Goal: Task Accomplishment & Management: Manage account settings

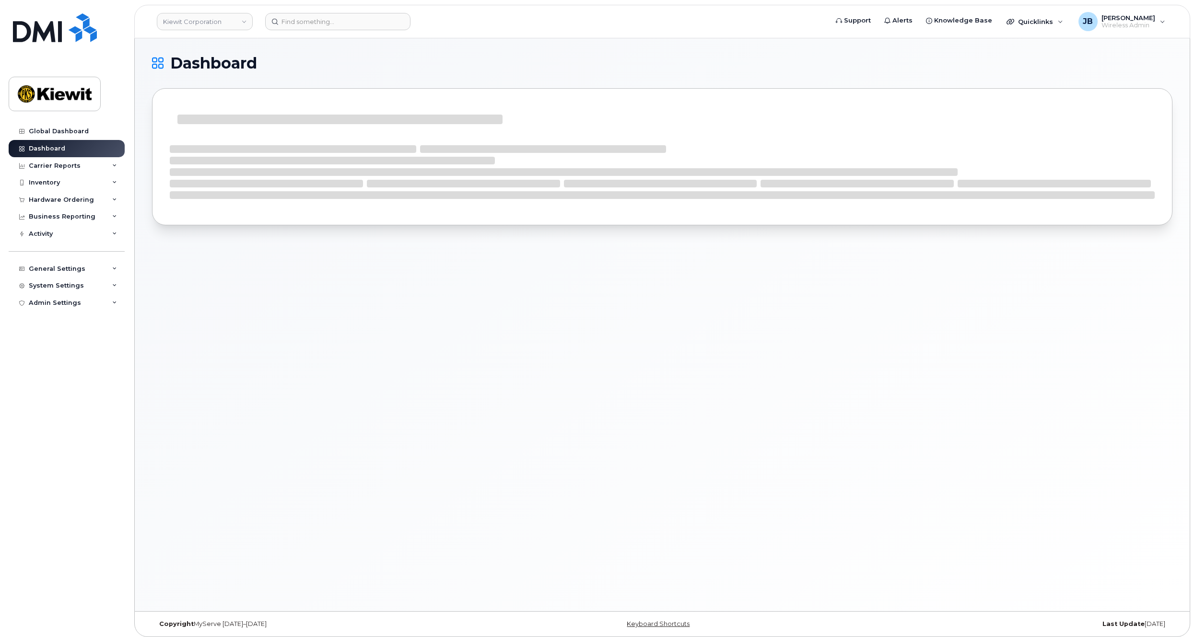
click at [529, 360] on div "Dashboard" at bounding box center [662, 324] width 1055 height 573
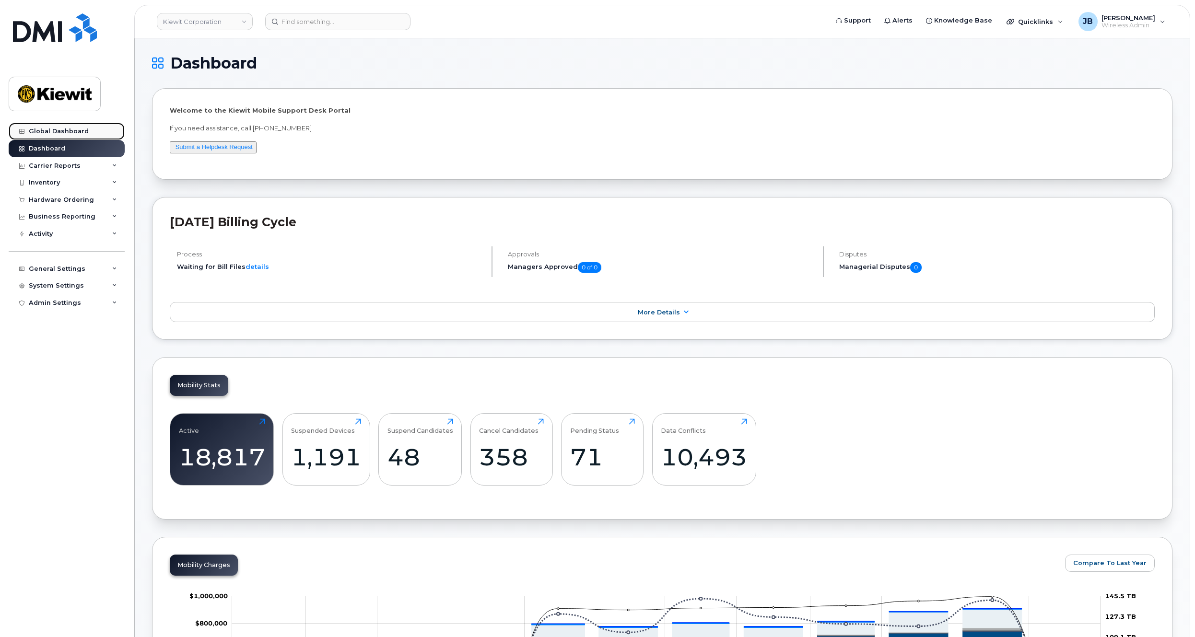
click at [48, 128] on div "Global Dashboard" at bounding box center [59, 132] width 60 height 8
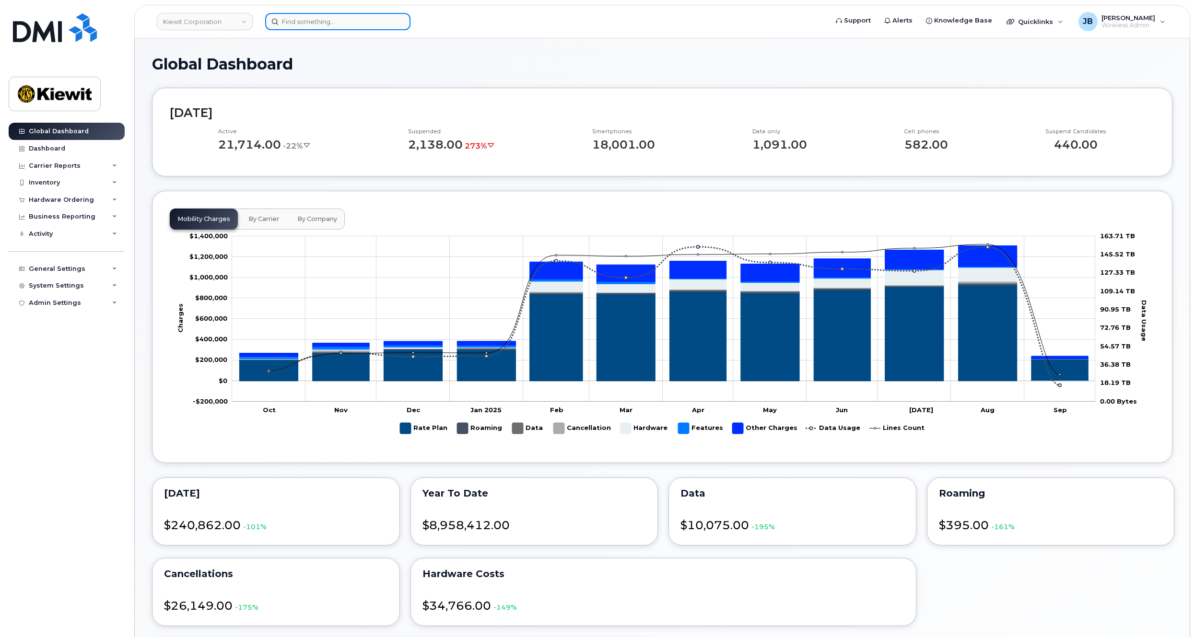
click at [292, 23] on input at bounding box center [337, 21] width 145 height 17
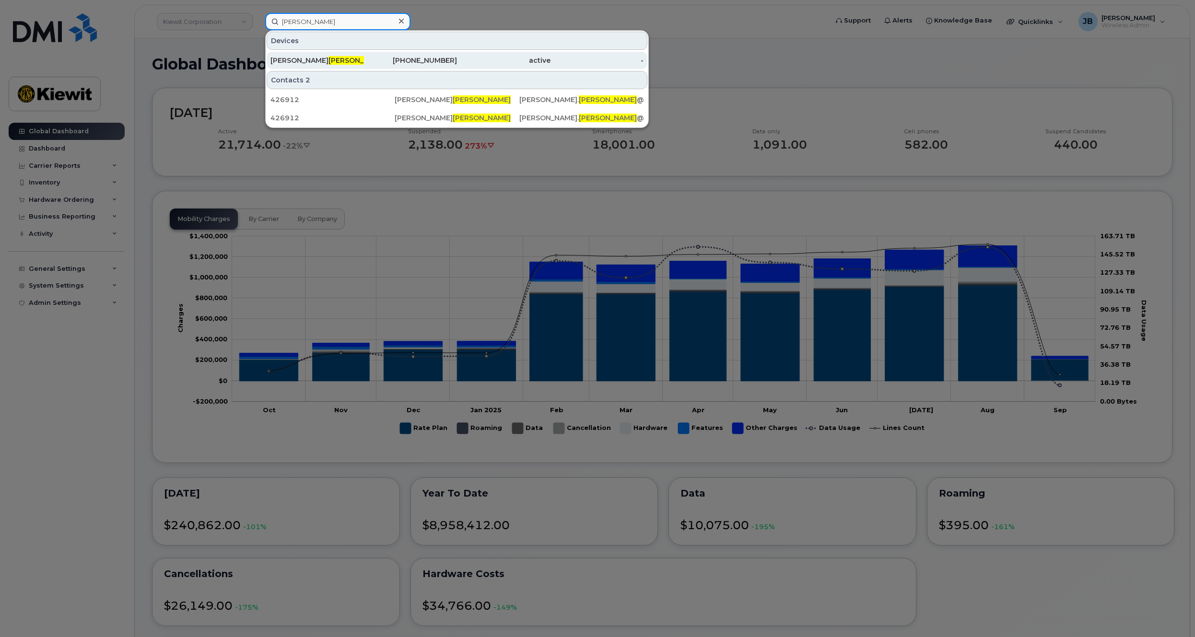
type input "muggeo"
click at [363, 63] on div "BRIAN MUGGEO" at bounding box center [316, 61] width 93 height 10
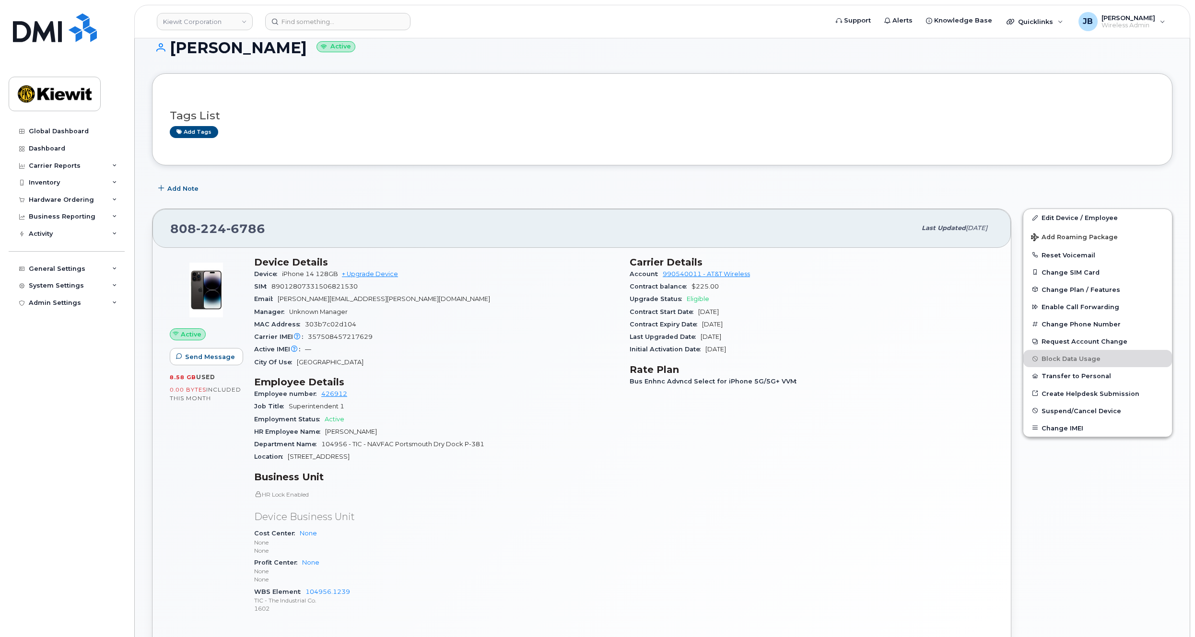
drag, startPoint x: 501, startPoint y: 314, endPoint x: 504, endPoint y: 336, distance: 21.9
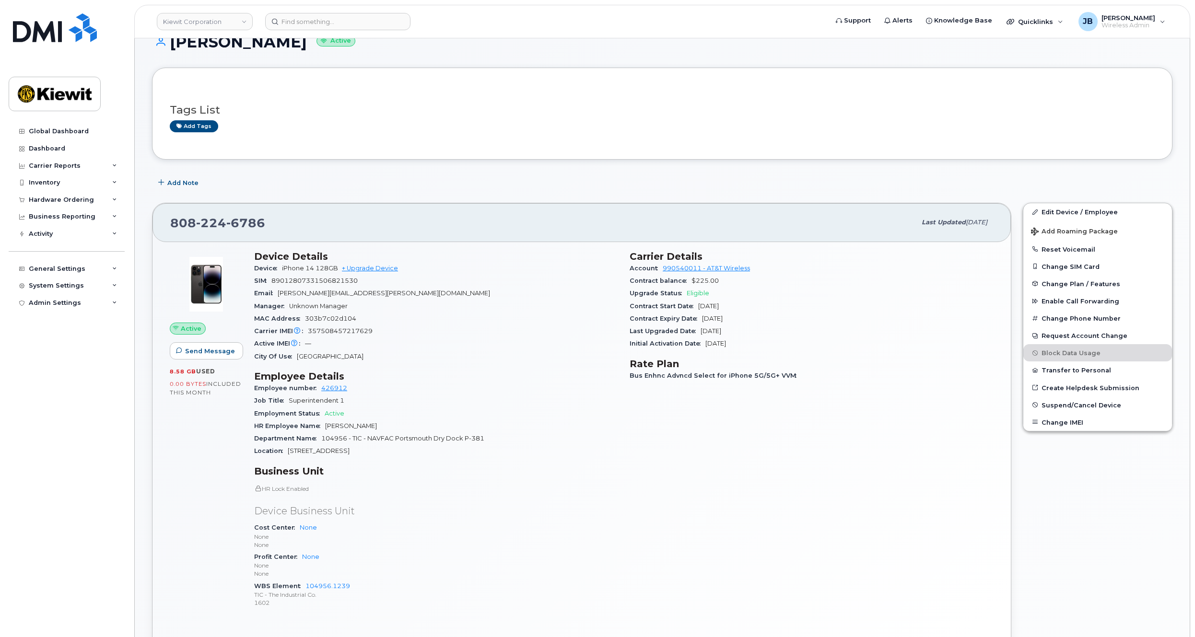
scroll to position [36, 0]
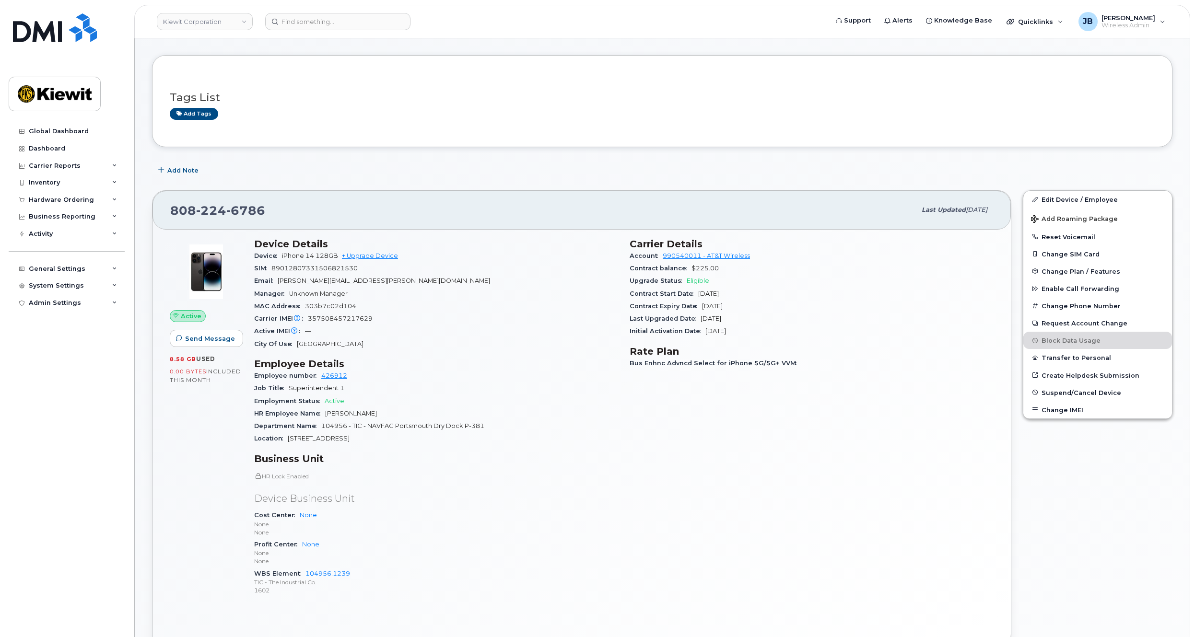
drag, startPoint x: 519, startPoint y: 295, endPoint x: 522, endPoint y: 318, distance: 23.2
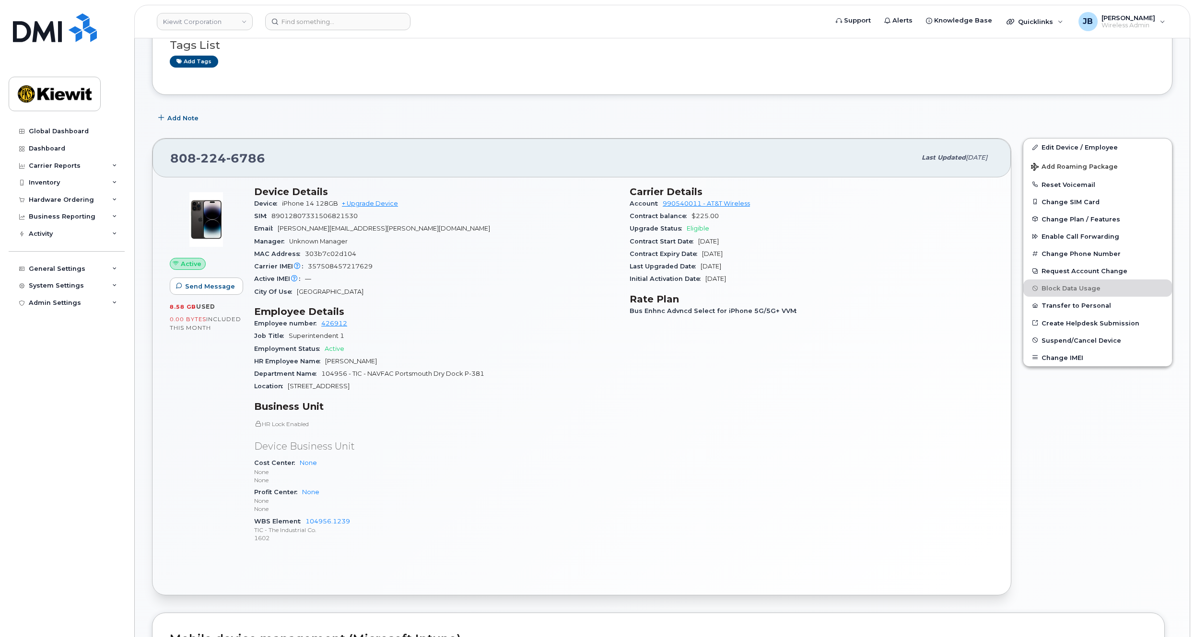
scroll to position [0, 0]
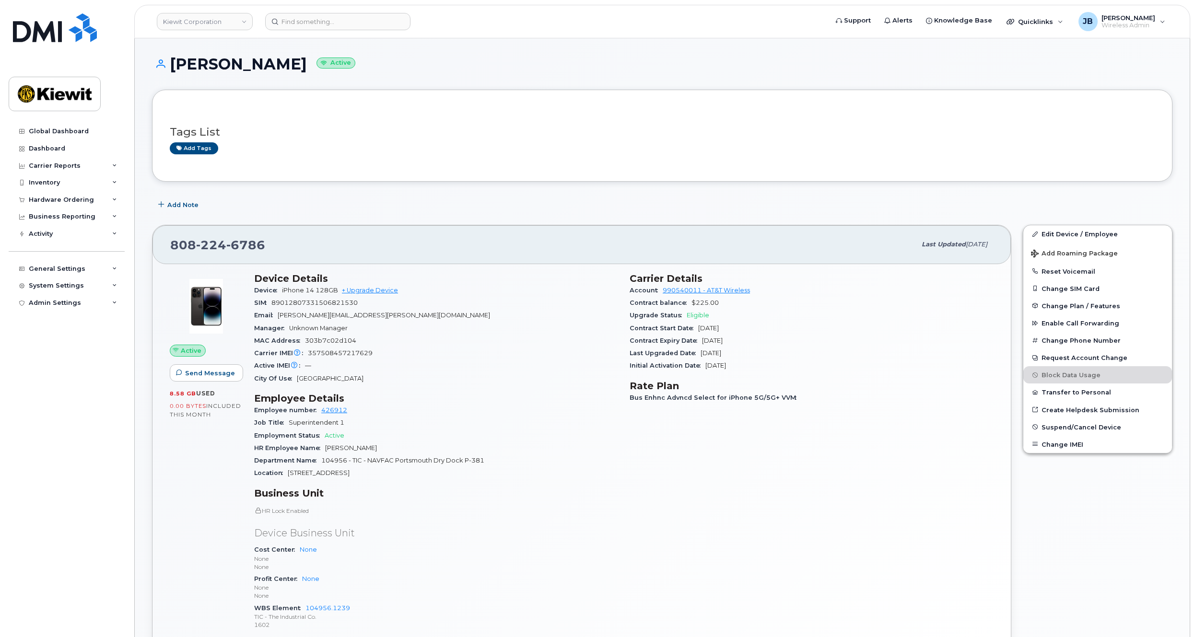
click at [589, 591] on p "None" at bounding box center [436, 588] width 364 height 8
click at [56, 285] on div "System Settings" at bounding box center [56, 286] width 55 height 8
click at [55, 431] on link "Users" at bounding box center [74, 432] width 99 height 18
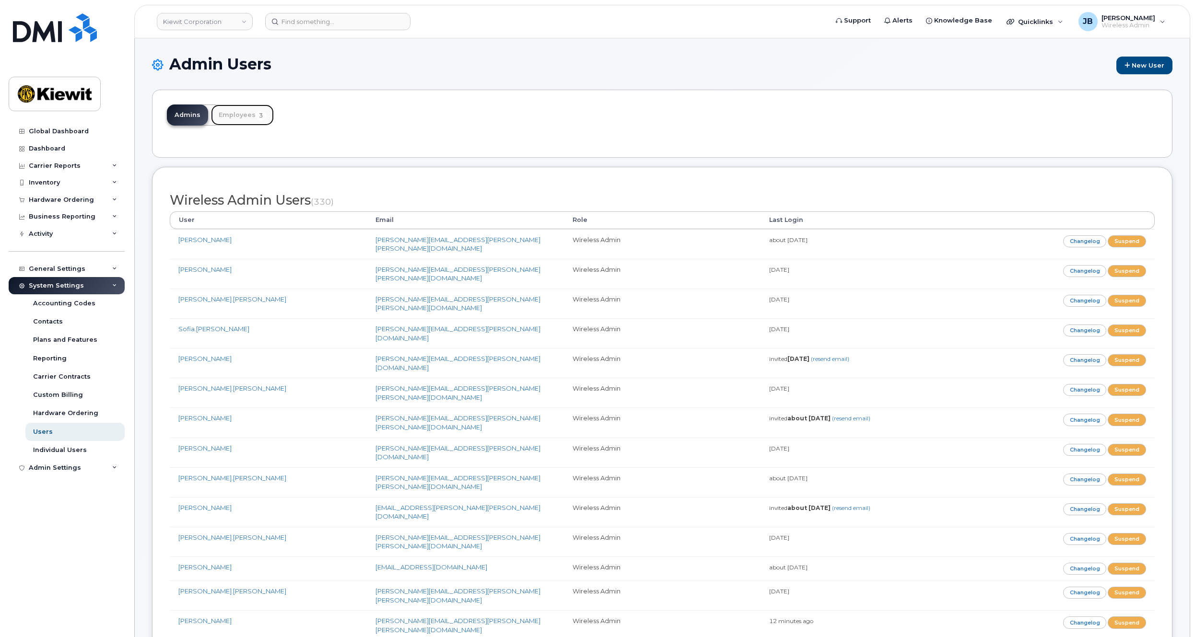
click at [237, 114] on link "Employees 3" at bounding box center [242, 115] width 63 height 21
click at [260, 115] on span "3" at bounding box center [261, 116] width 11 height 10
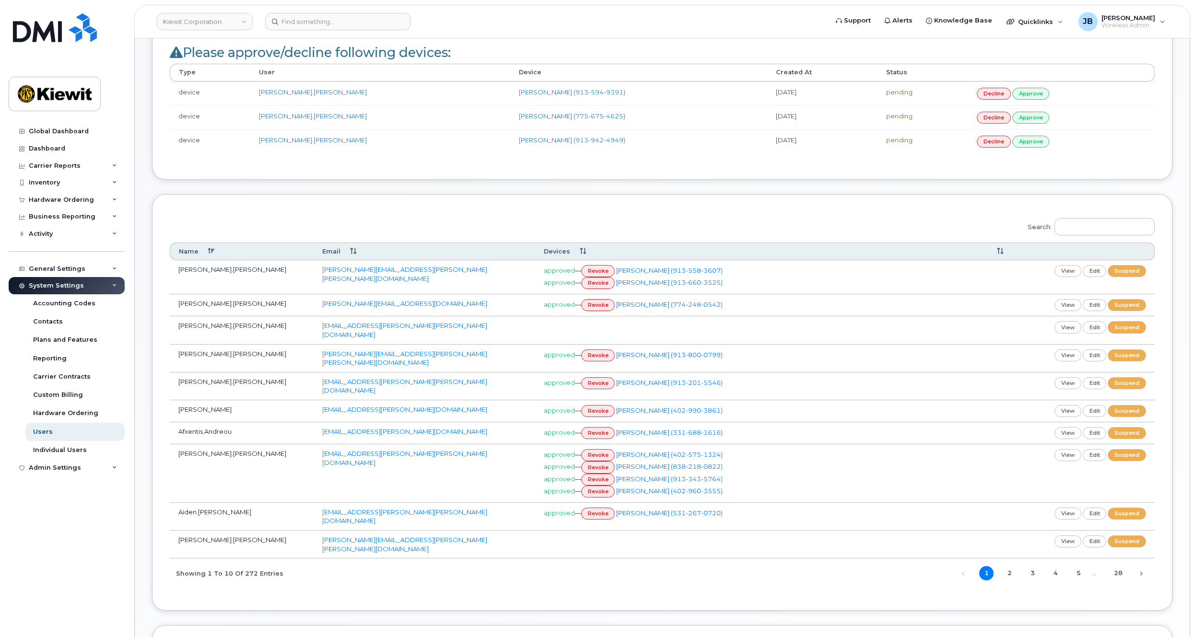
scroll to position [145, 0]
click at [1124, 221] on input "Search:" at bounding box center [1104, 229] width 100 height 17
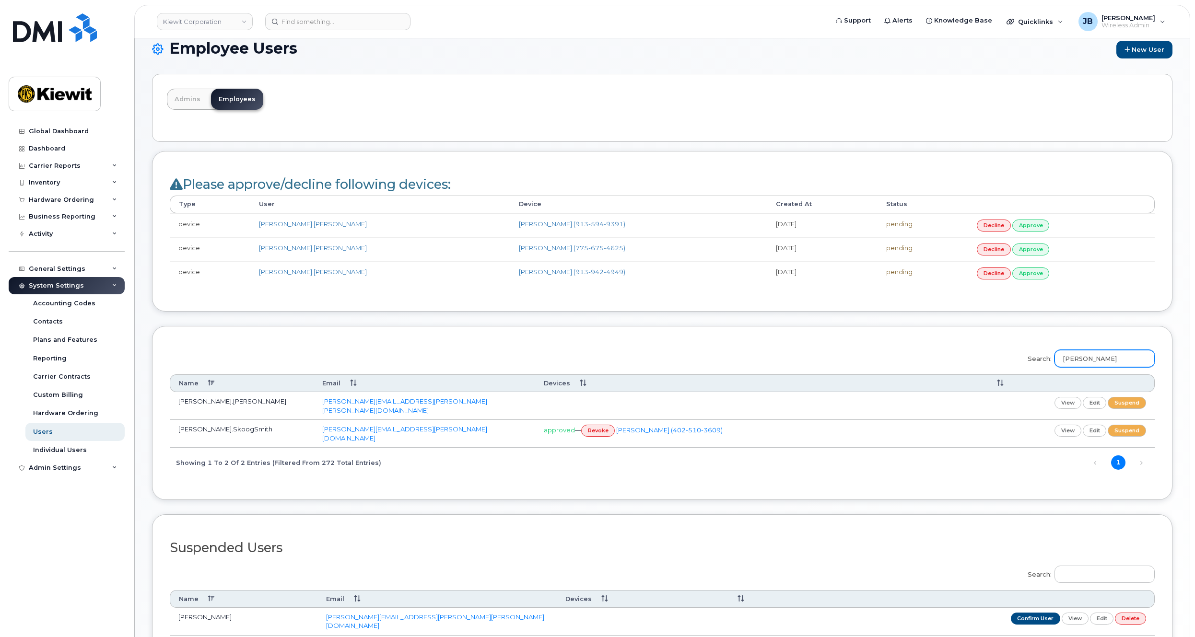
scroll to position [0, 0]
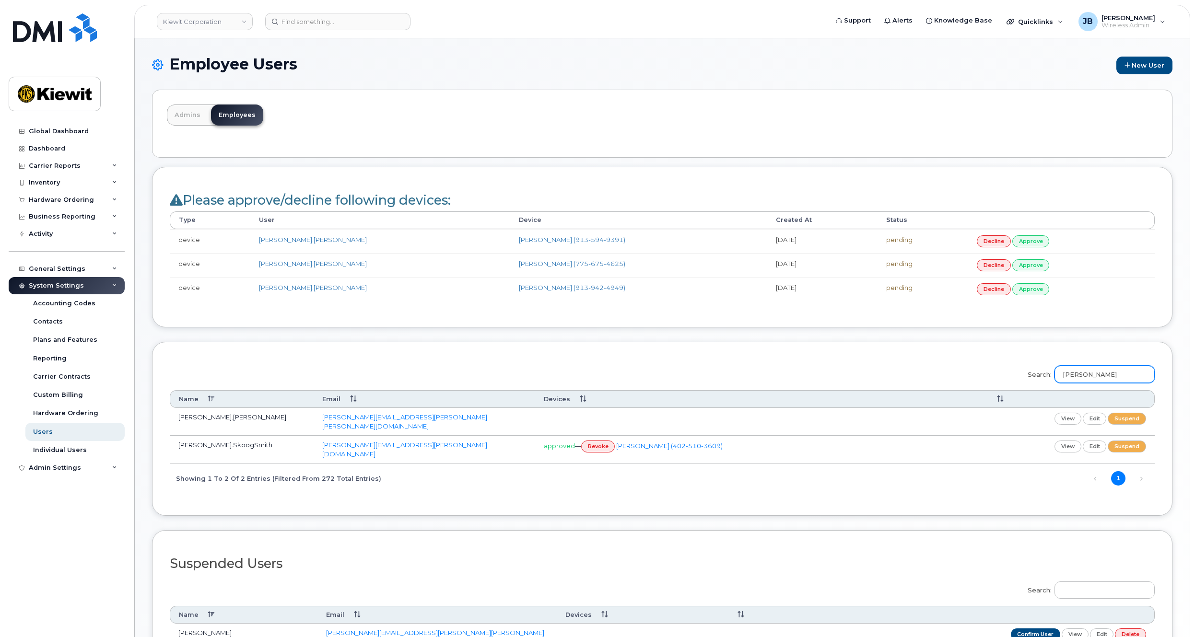
type input "judson"
click at [189, 117] on link "Admins" at bounding box center [187, 115] width 41 height 21
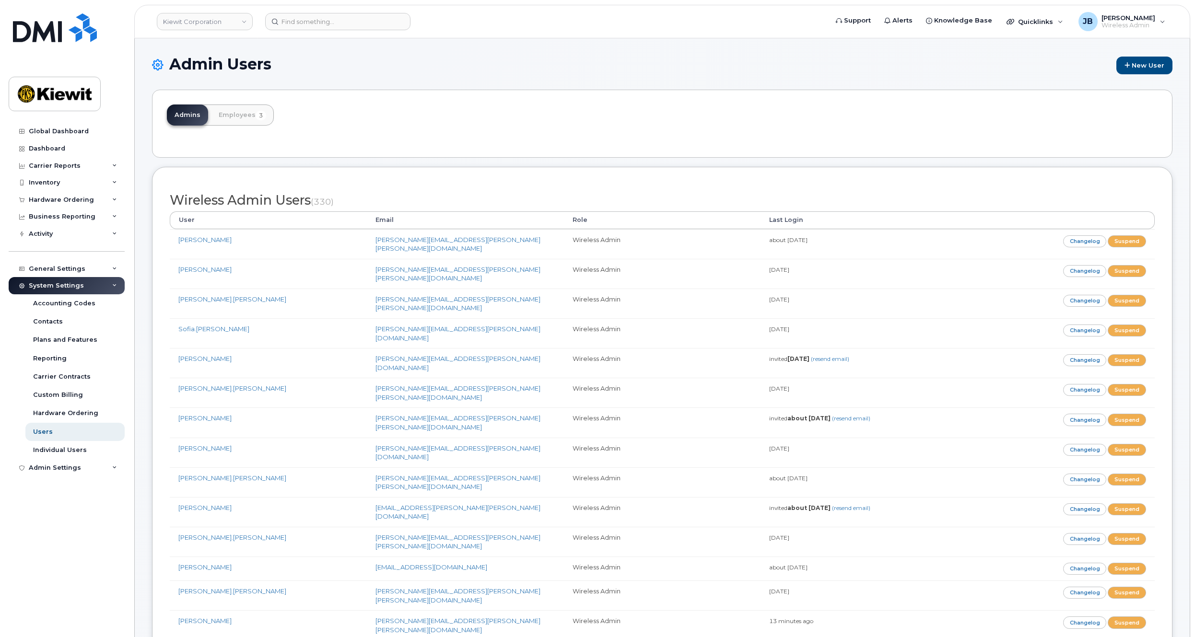
drag, startPoint x: 442, startPoint y: 469, endPoint x: 428, endPoint y: 277, distance: 192.8
click at [329, 21] on input at bounding box center [337, 21] width 145 height 17
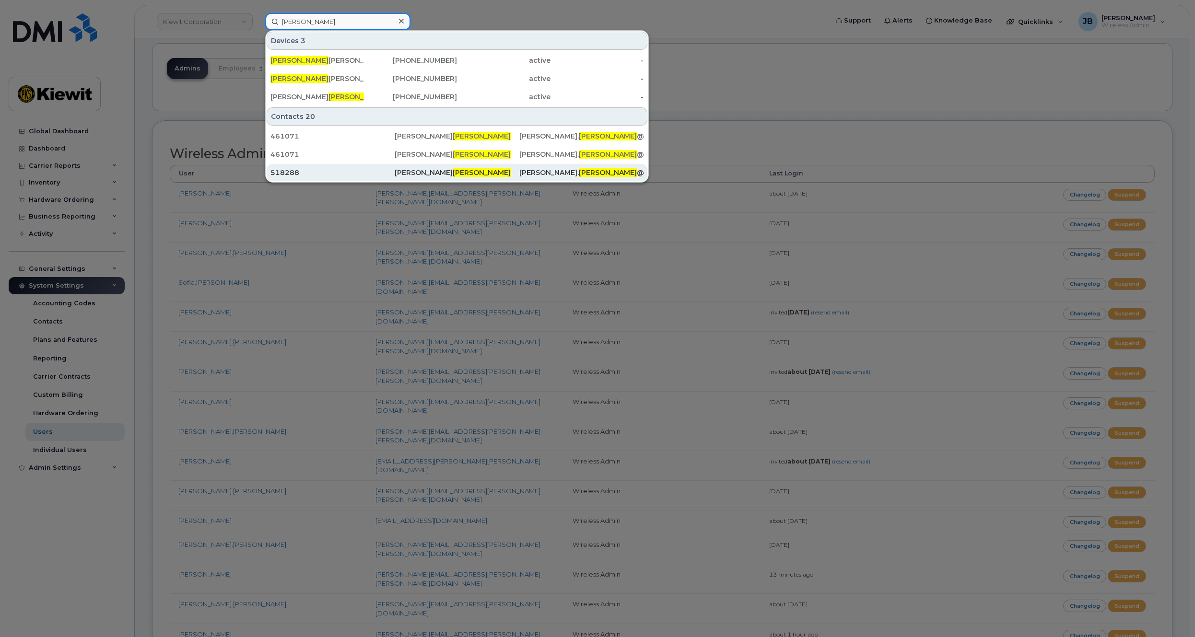
scroll to position [48, 0]
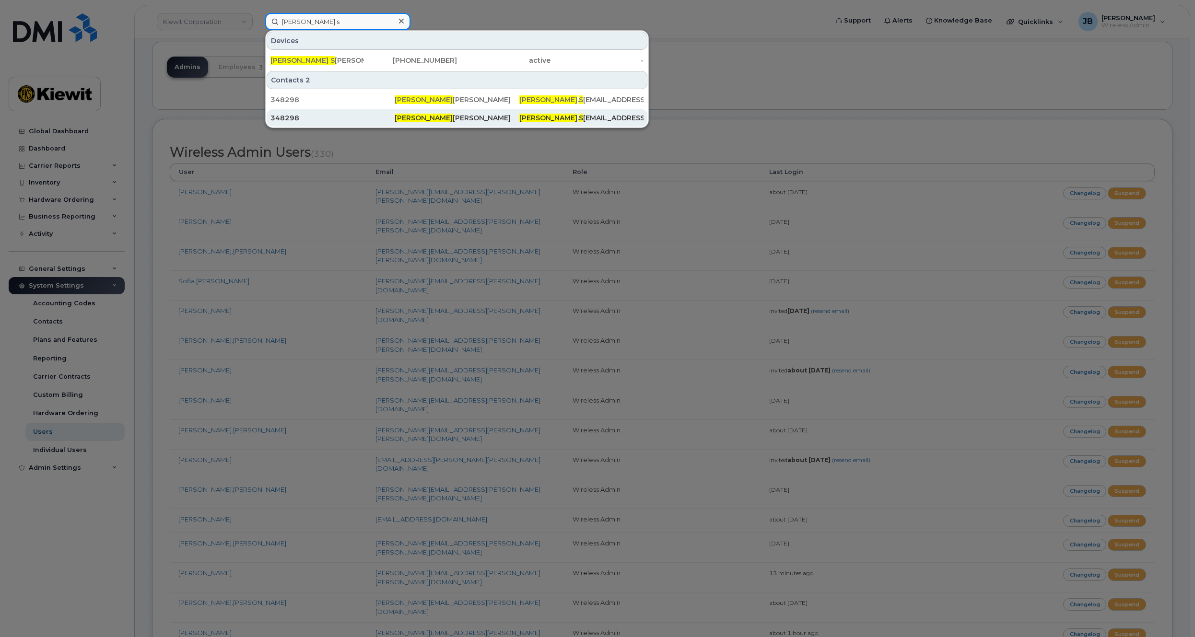
type input "judson s"
click at [336, 119] on div "348298" at bounding box center [332, 118] width 124 height 10
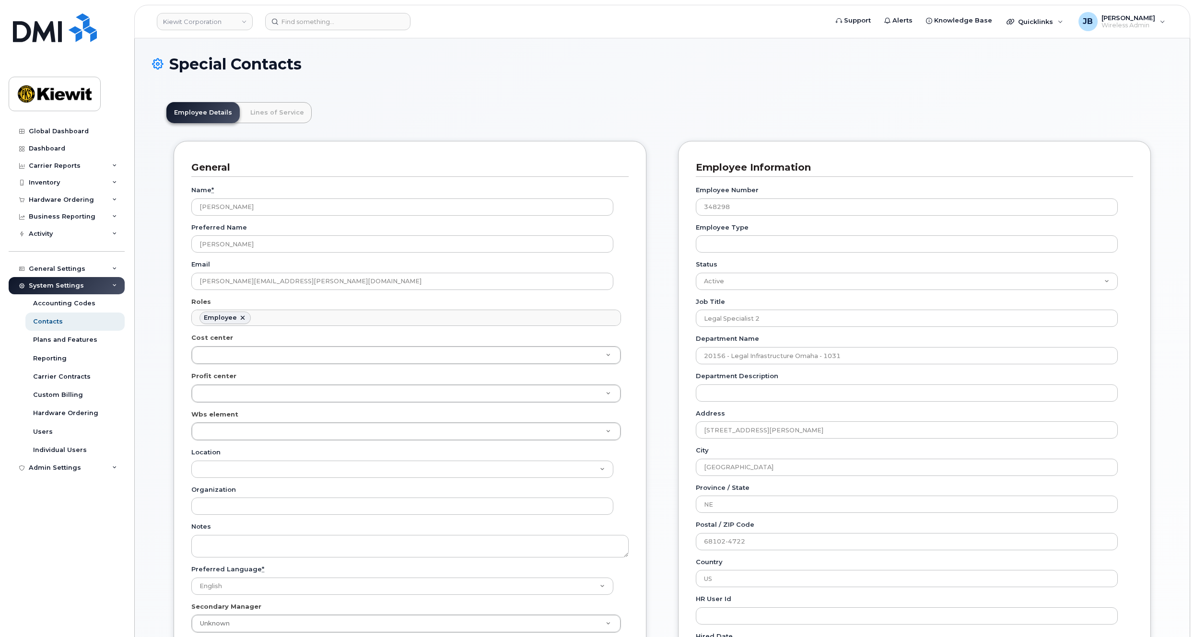
drag, startPoint x: 151, startPoint y: 335, endPoint x: 137, endPoint y: 237, distance: 98.8
click at [50, 467] on div "Admin Settings" at bounding box center [55, 468] width 52 height 8
click at [58, 269] on div "General Settings" at bounding box center [57, 269] width 57 height 8
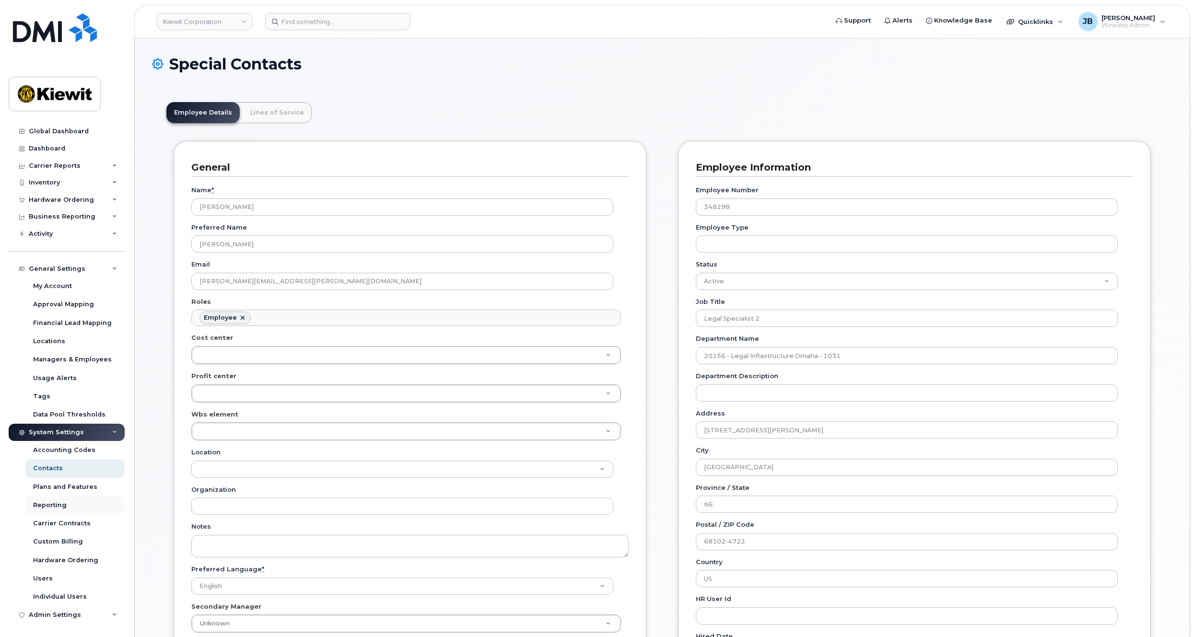
scroll to position [0, 0]
click at [52, 578] on link "Users" at bounding box center [74, 578] width 99 height 18
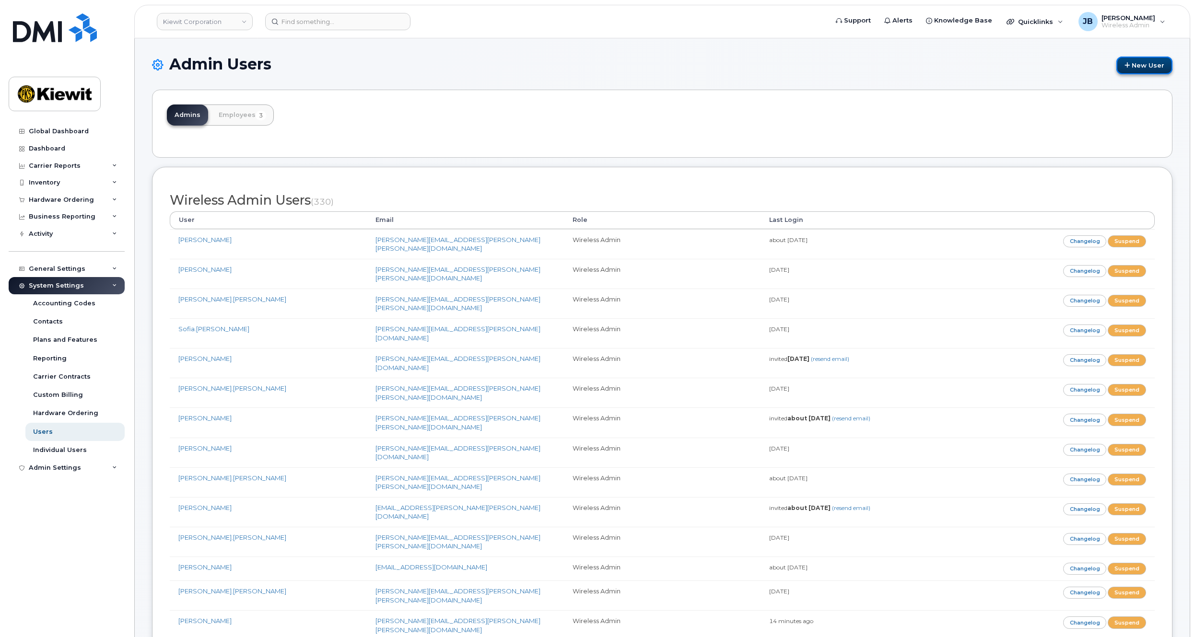
click at [1161, 64] on link "New User" at bounding box center [1144, 66] width 56 height 18
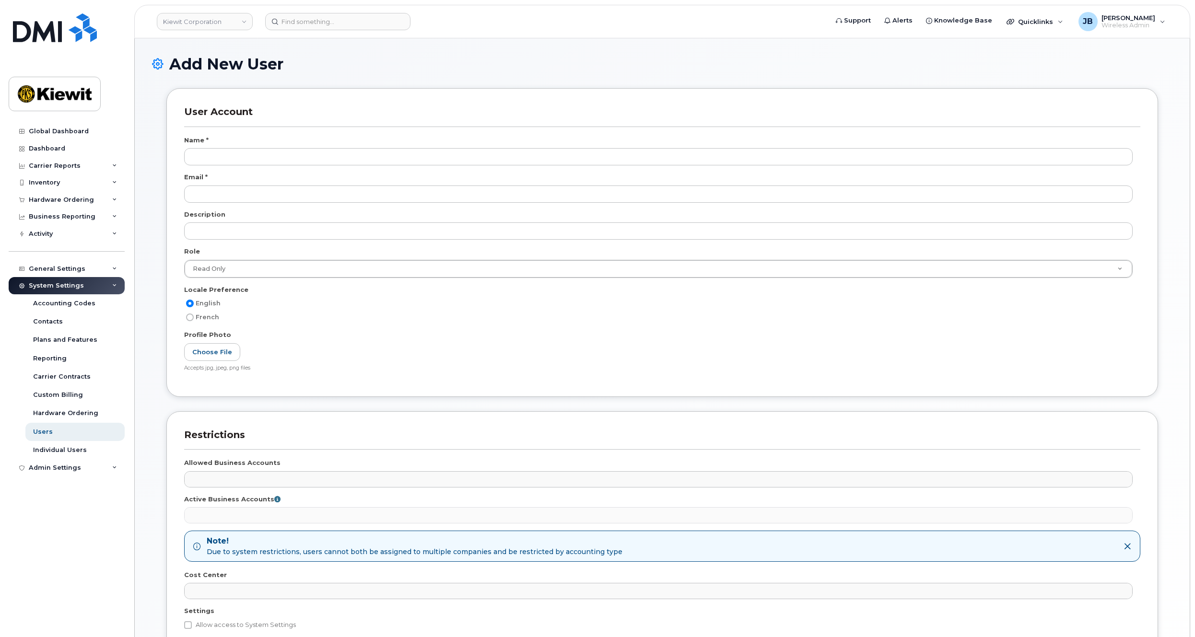
select select
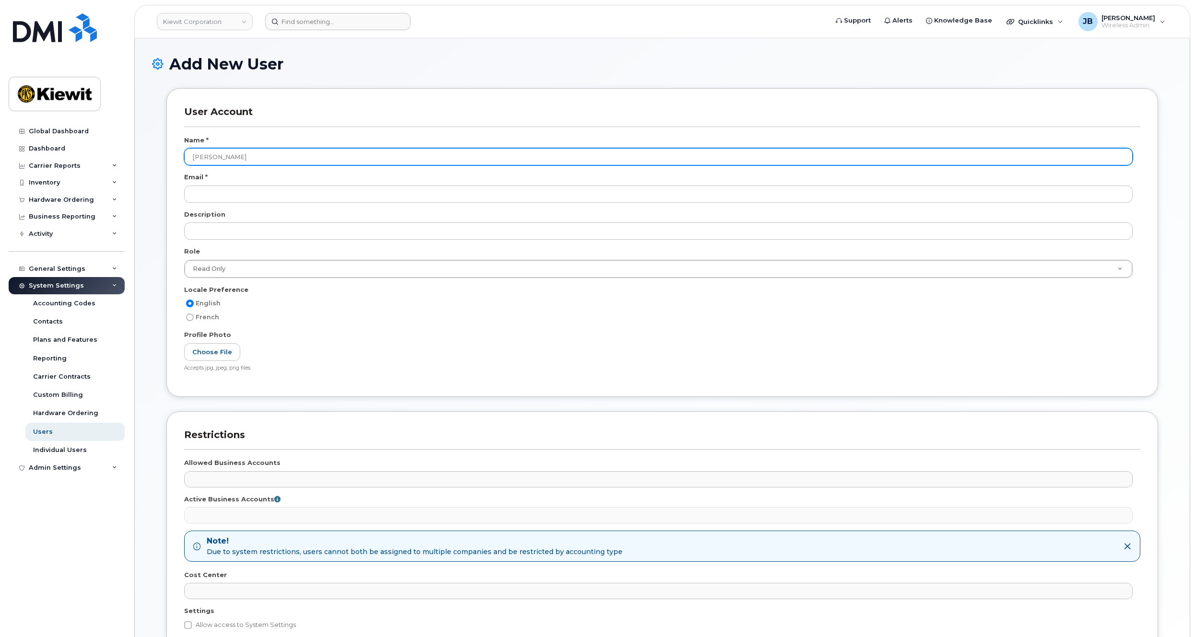
type input "[PERSON_NAME]"
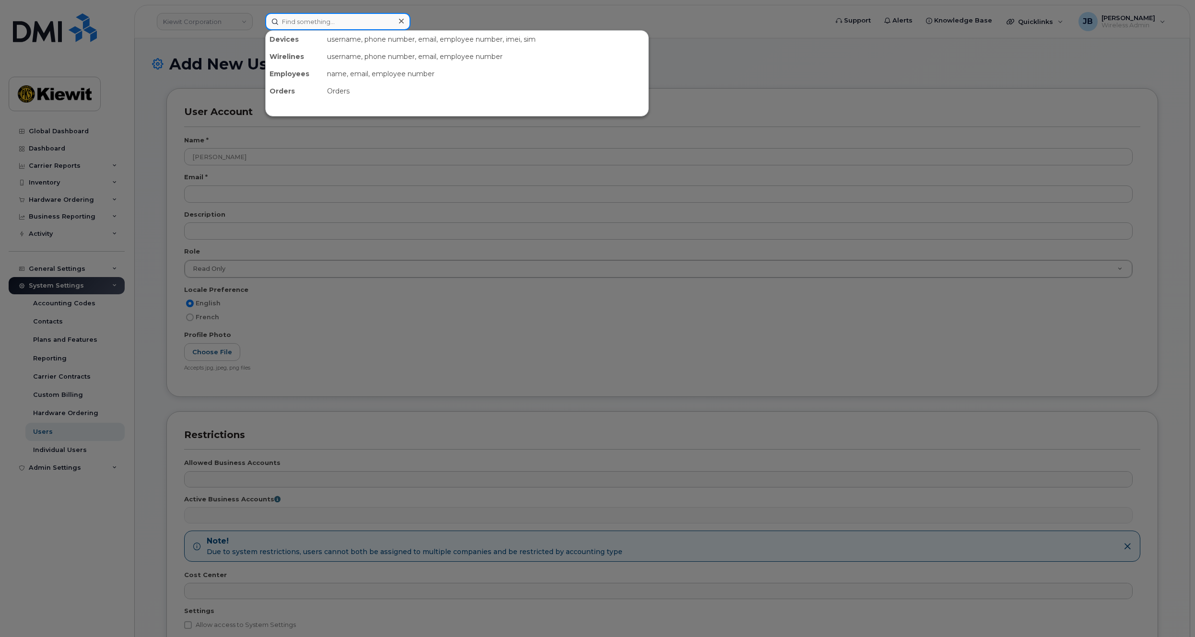
click at [339, 30] on input at bounding box center [337, 21] width 145 height 17
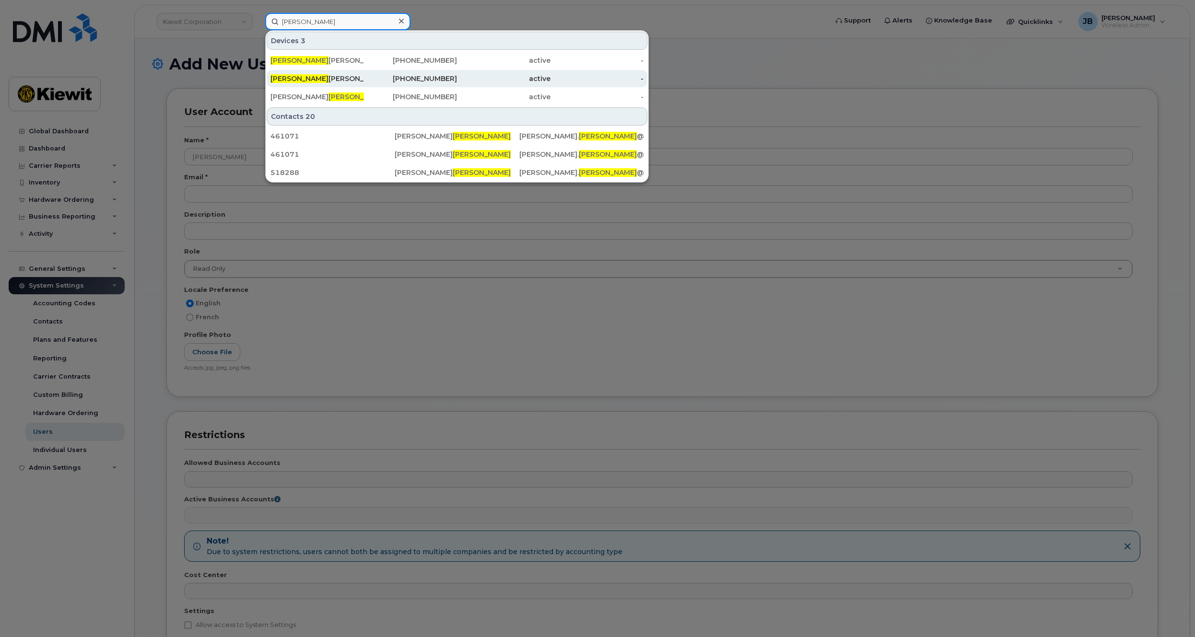
type input "[PERSON_NAME]"
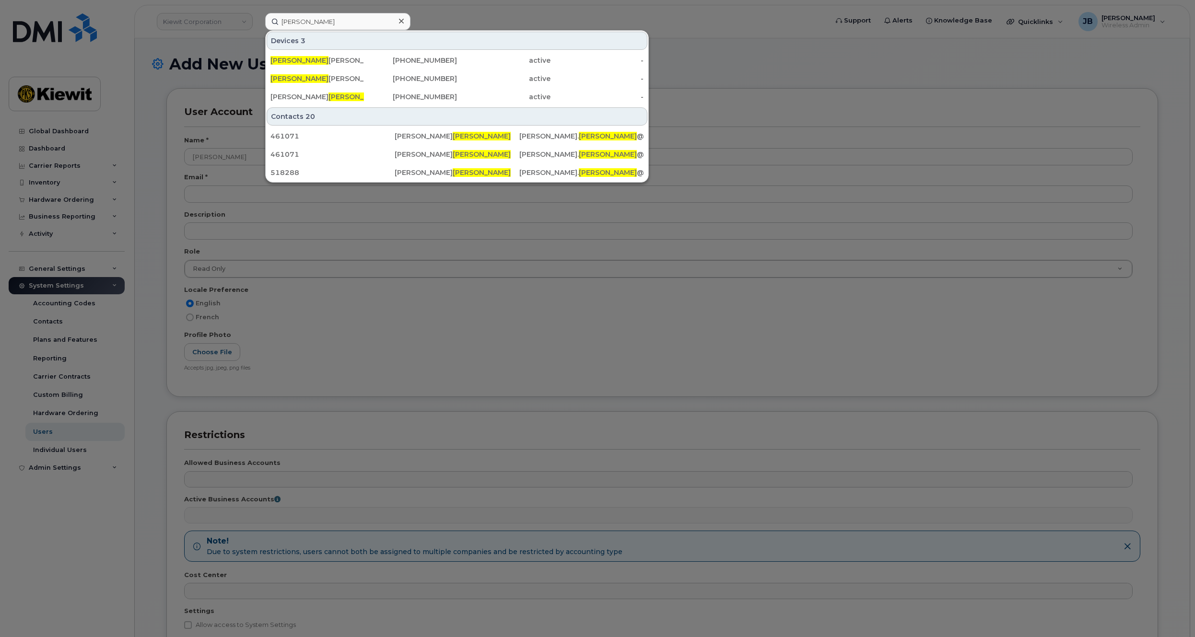
click at [234, 158] on div at bounding box center [597, 318] width 1195 height 637
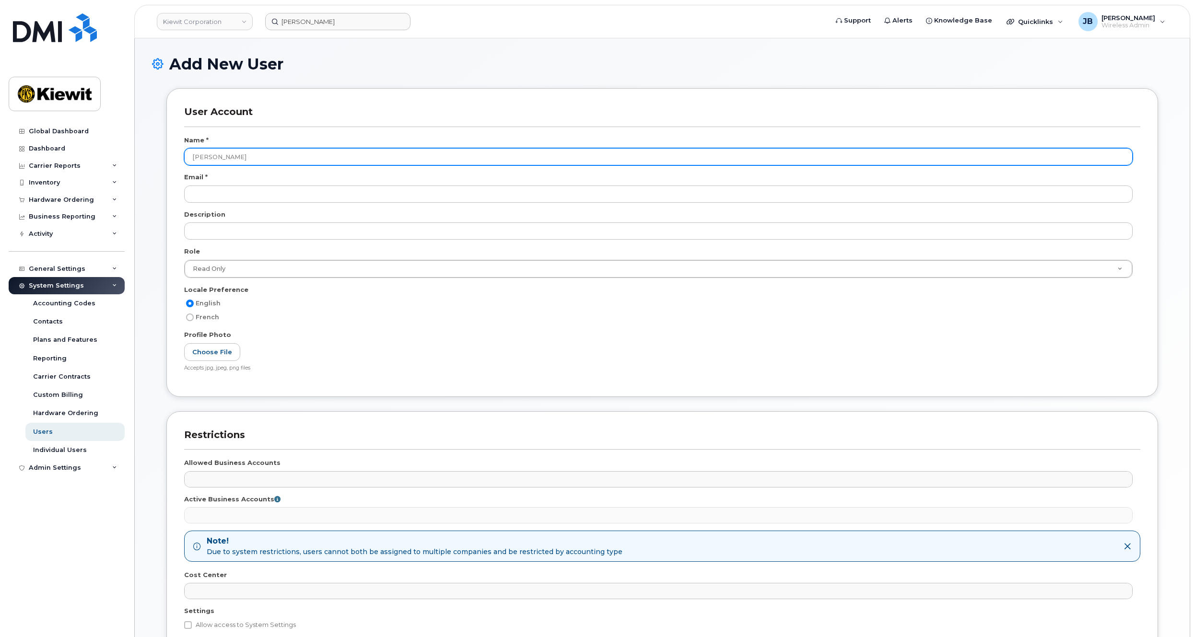
click at [237, 155] on input "[PERSON_NAME]" at bounding box center [658, 156] width 948 height 17
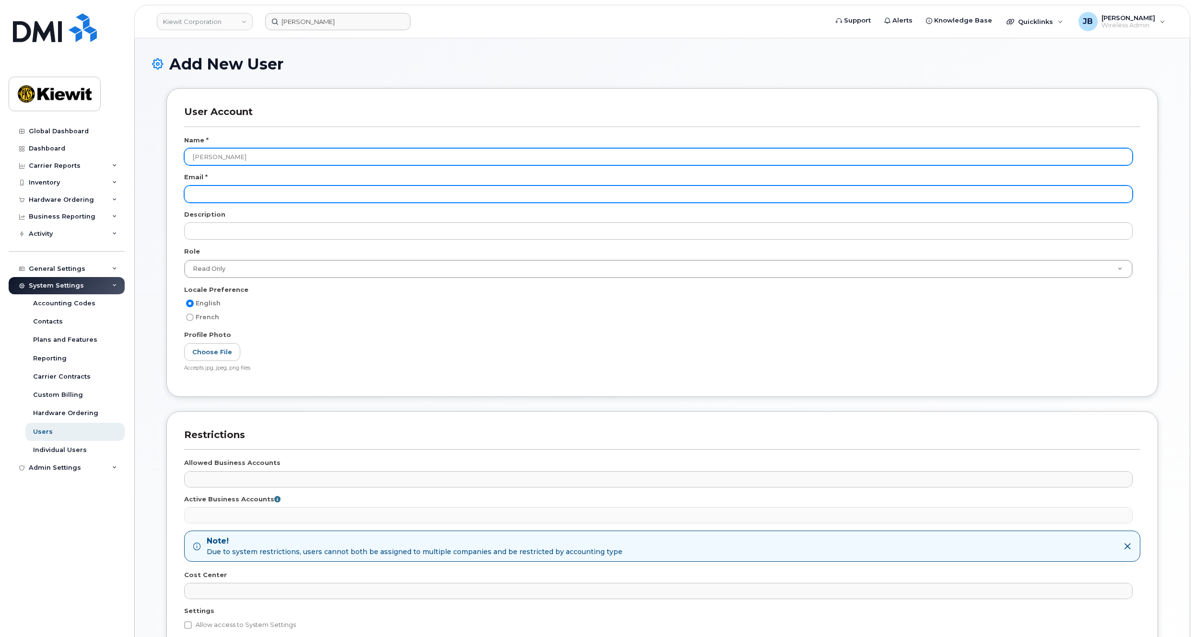
type input "[PERSON_NAME]"
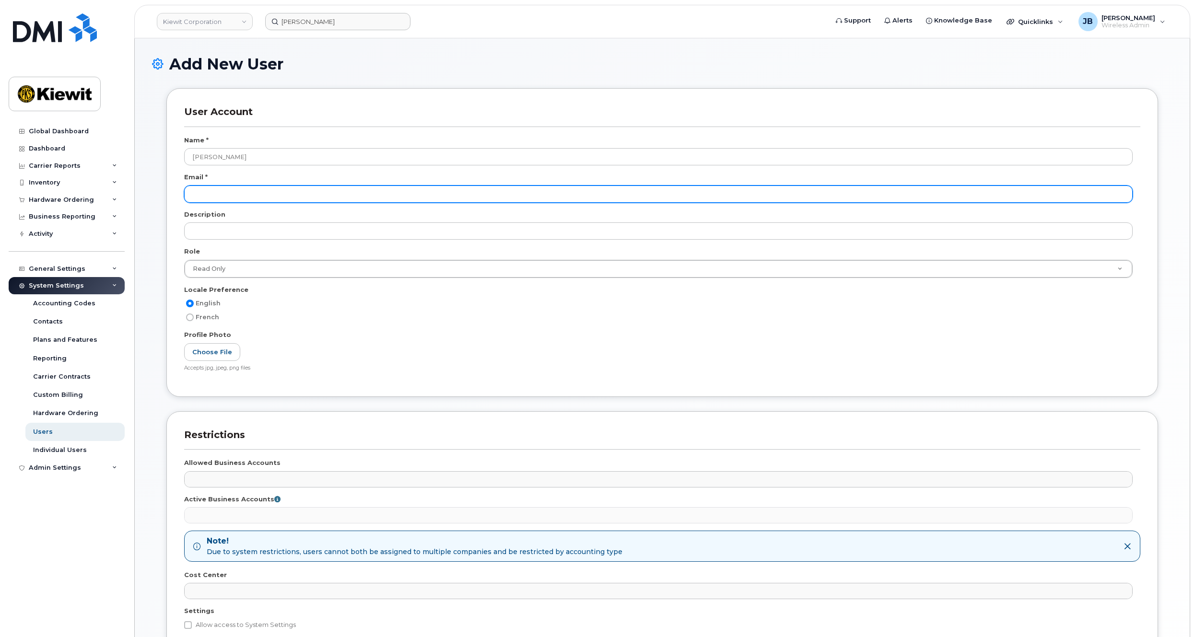
click at [219, 190] on input "email" at bounding box center [658, 194] width 948 height 17
click at [214, 197] on input "email" at bounding box center [658, 194] width 948 height 17
paste input "[PERSON_NAME][EMAIL_ADDRESS][PERSON_NAME][DOMAIN_NAME]"
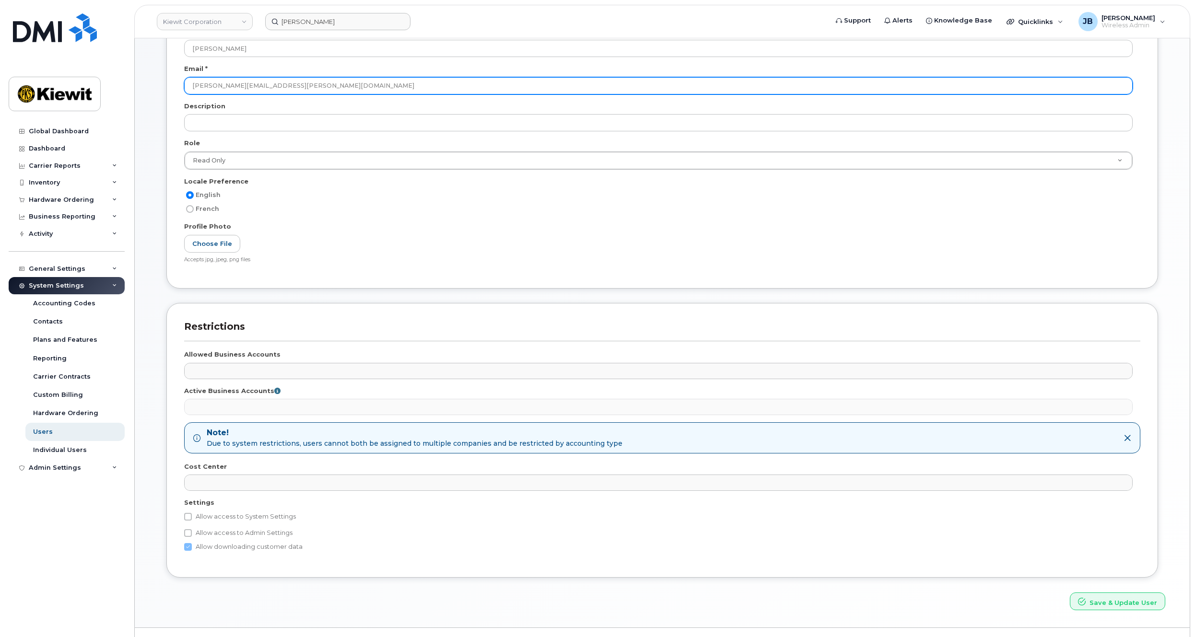
scroll to position [129, 0]
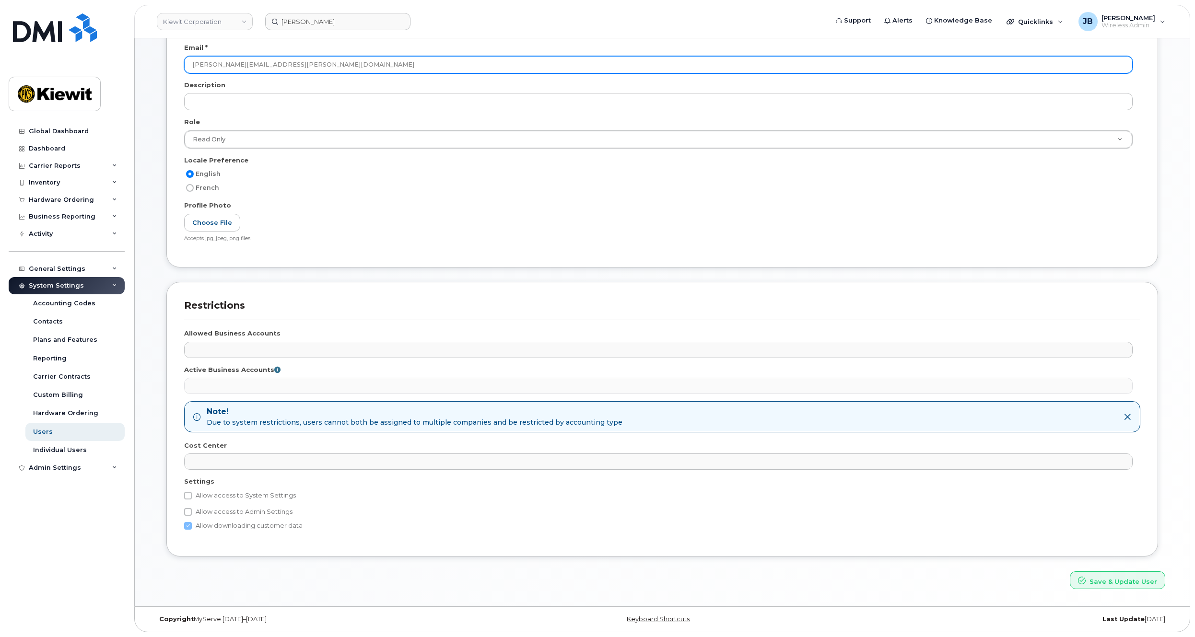
type input "[PERSON_NAME][EMAIL_ADDRESS][PERSON_NAME][DOMAIN_NAME]"
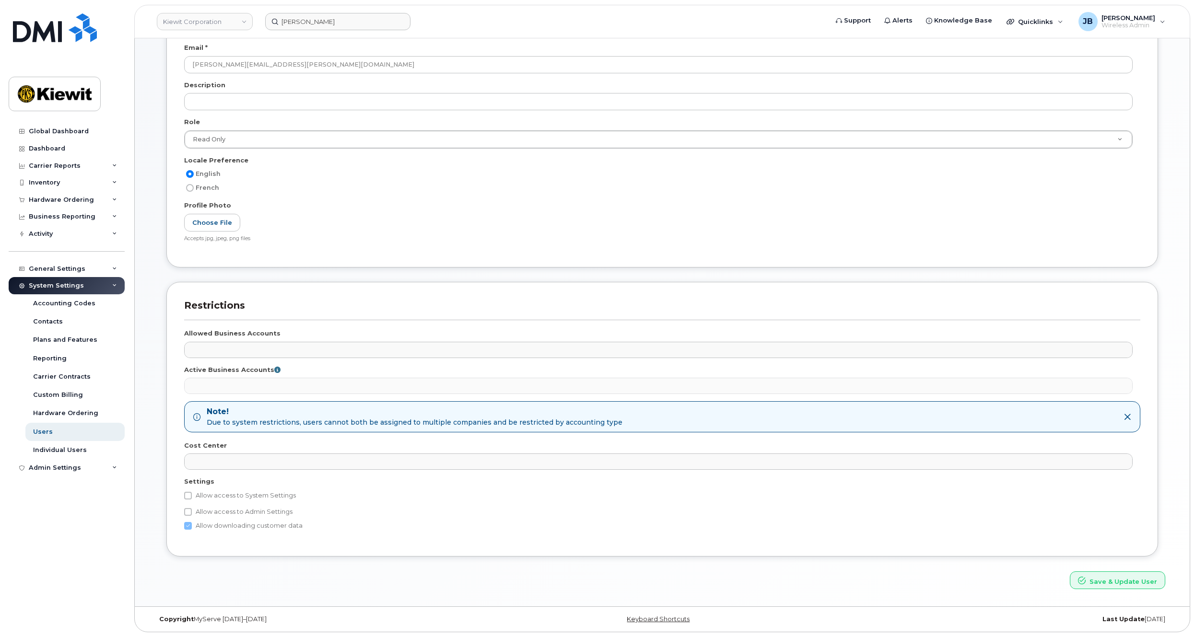
click at [195, 493] on label "Allow access to System Settings" at bounding box center [240, 496] width 112 height 12
click at [192, 493] on input "Allow access to System Settings" at bounding box center [188, 496] width 8 height 8
checkbox input "true"
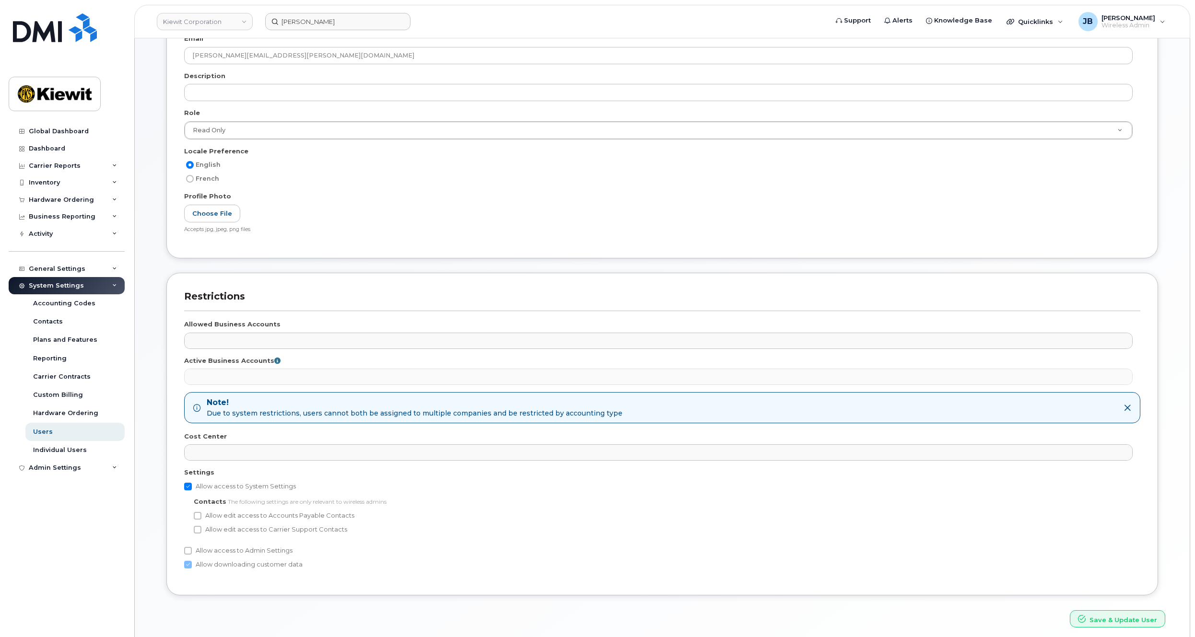
scroll to position [177, 0]
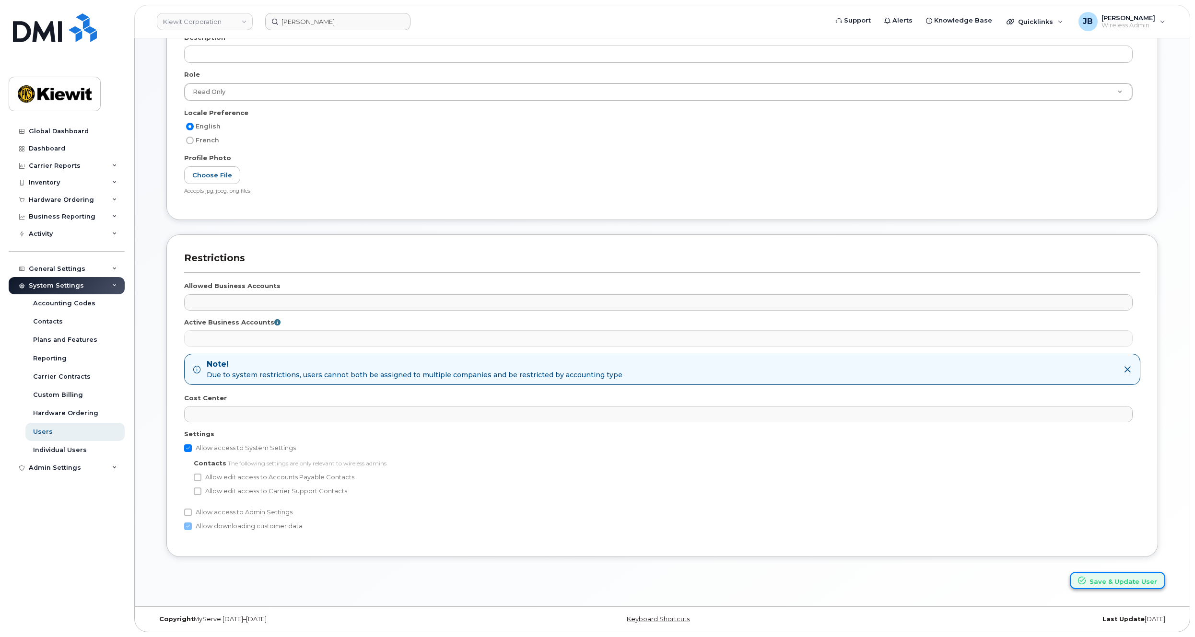
click at [1116, 575] on button "Save & Update User" at bounding box center [1117, 581] width 95 height 18
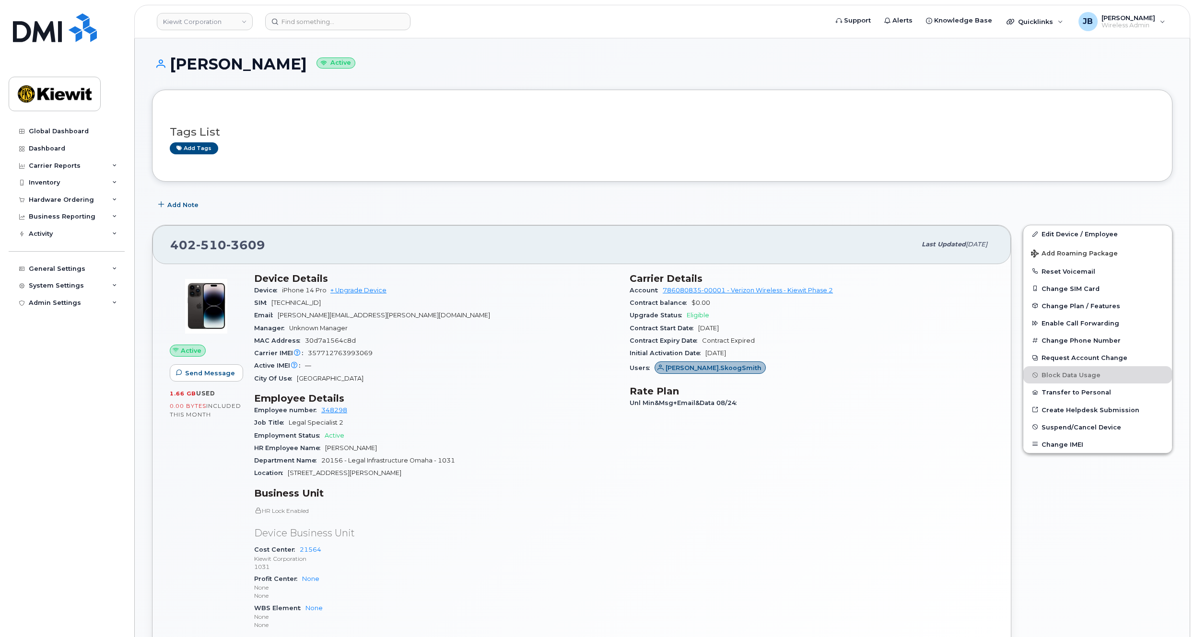
drag, startPoint x: 245, startPoint y: 64, endPoint x: 306, endPoint y: 66, distance: 60.9
click at [306, 66] on h1 "[PERSON_NAME] Active" at bounding box center [662, 64] width 1020 height 17
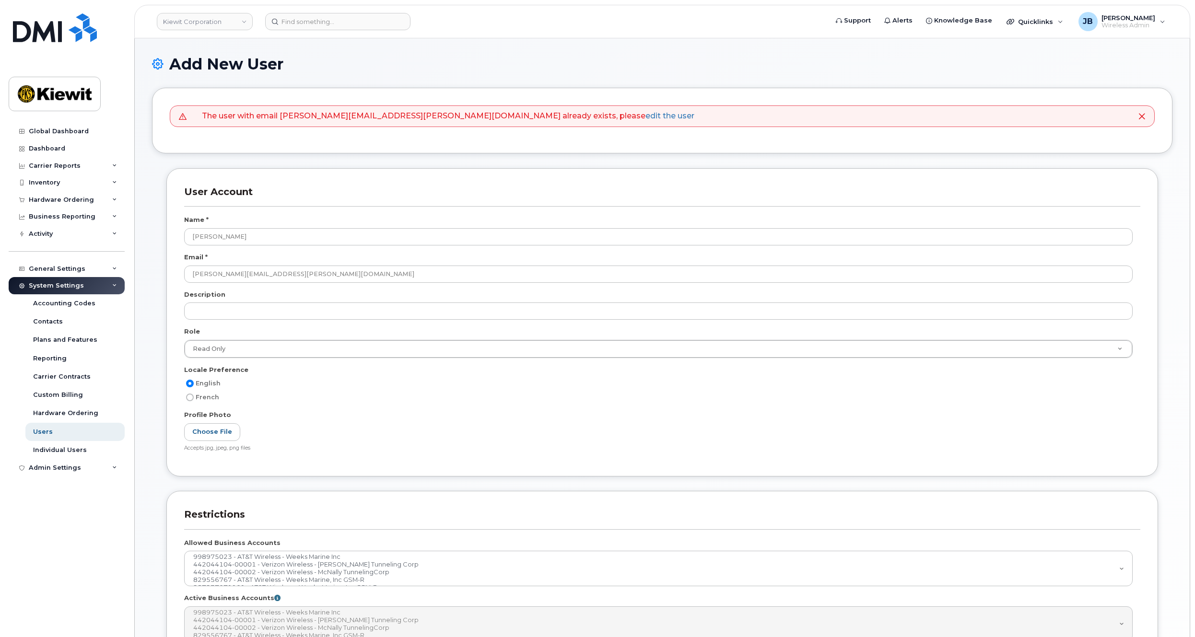
select select
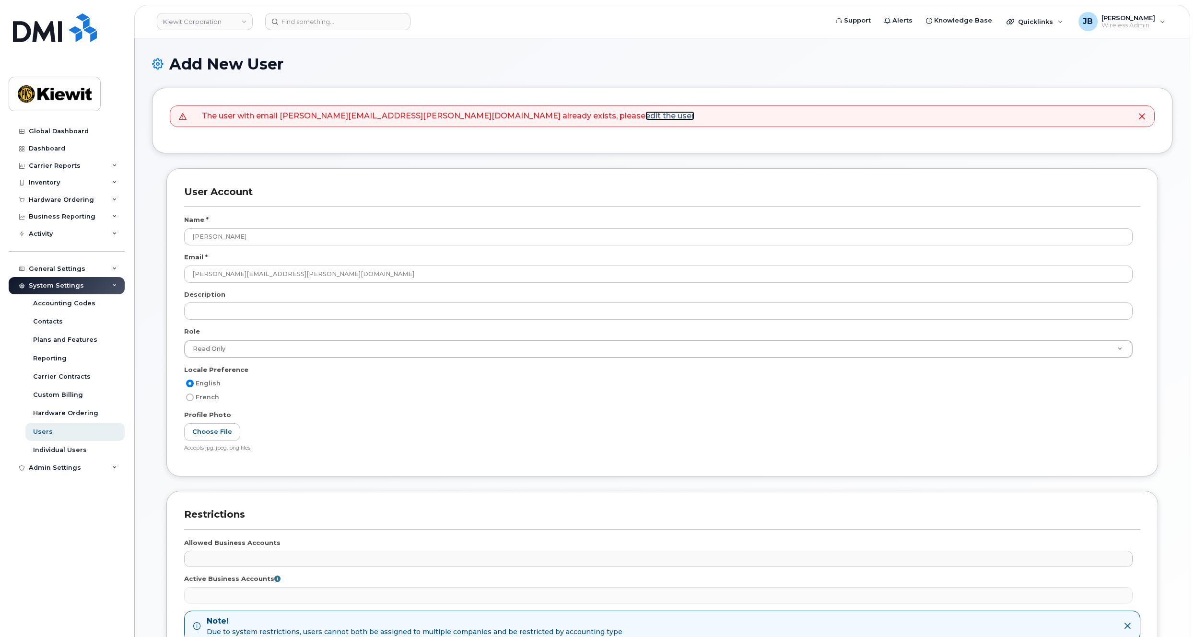
click at [645, 115] on link "edit the user" at bounding box center [669, 115] width 49 height 9
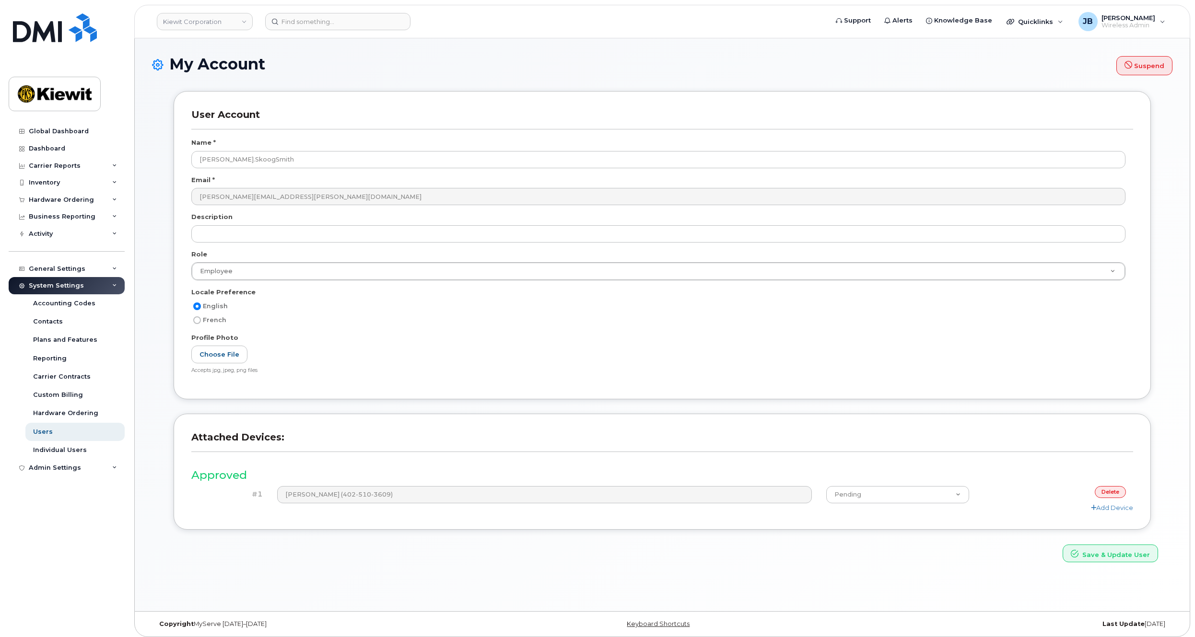
scroll to position [5, 0]
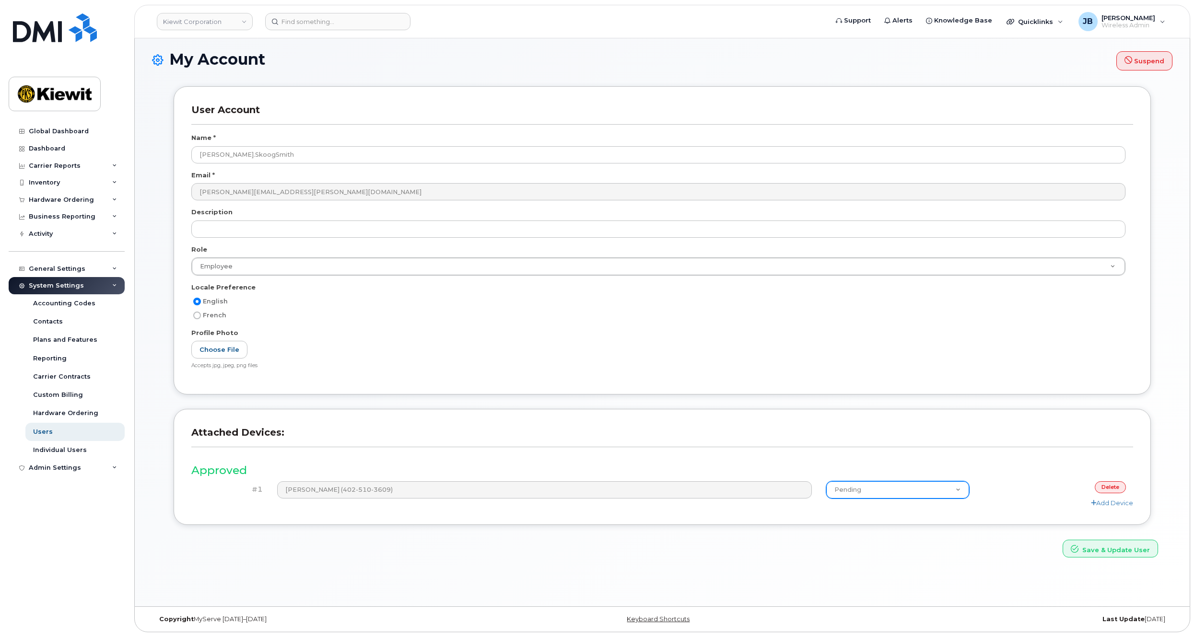
click at [921, 490] on select "Pending Approved Declined" at bounding box center [897, 489] width 142 height 17
click at [898, 451] on header "Attached Devices:" at bounding box center [662, 441] width 942 height 29
click at [500, 278] on div "Employee Wireless Admin Read Only Employee" at bounding box center [662, 269] width 942 height 25
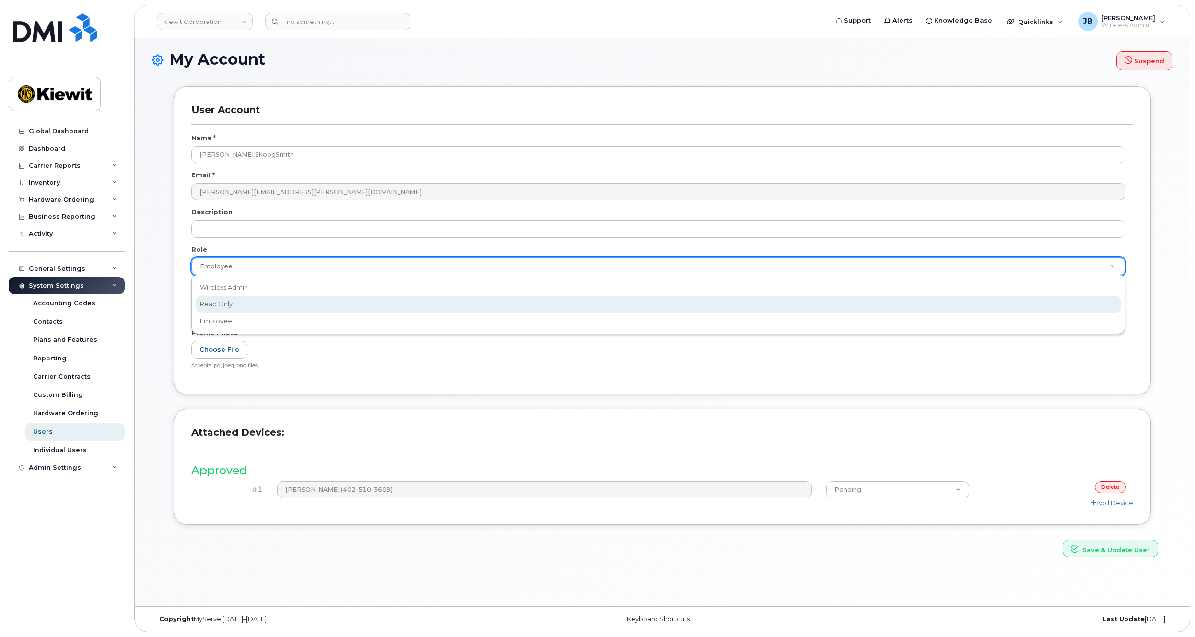
scroll to position [0, 3]
select select "read_only"
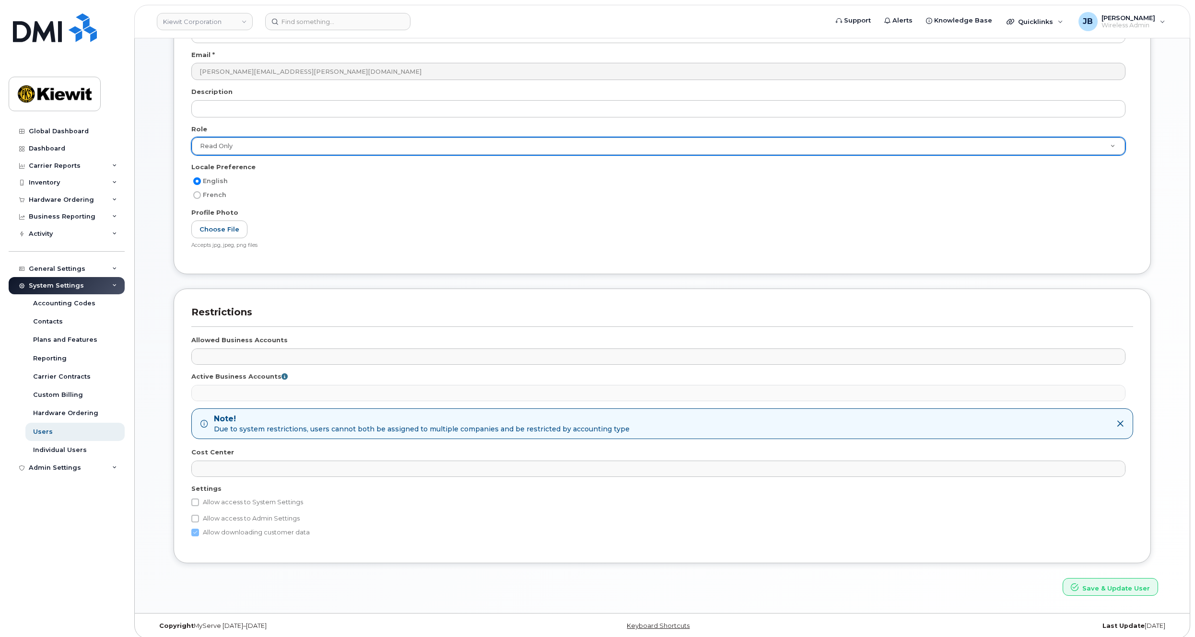
scroll to position [132, 0]
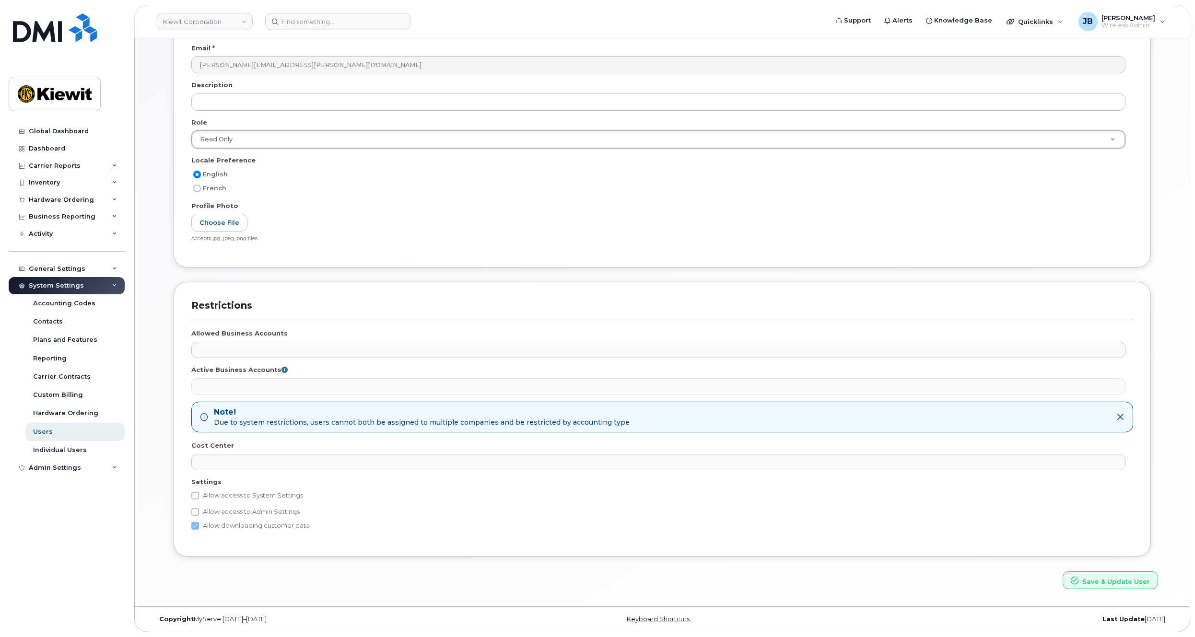
click at [267, 501] on label "Allow access to System Settings" at bounding box center [247, 496] width 112 height 12
click at [199, 500] on input "Allow access to System Settings" at bounding box center [195, 496] width 8 height 8
checkbox input "true"
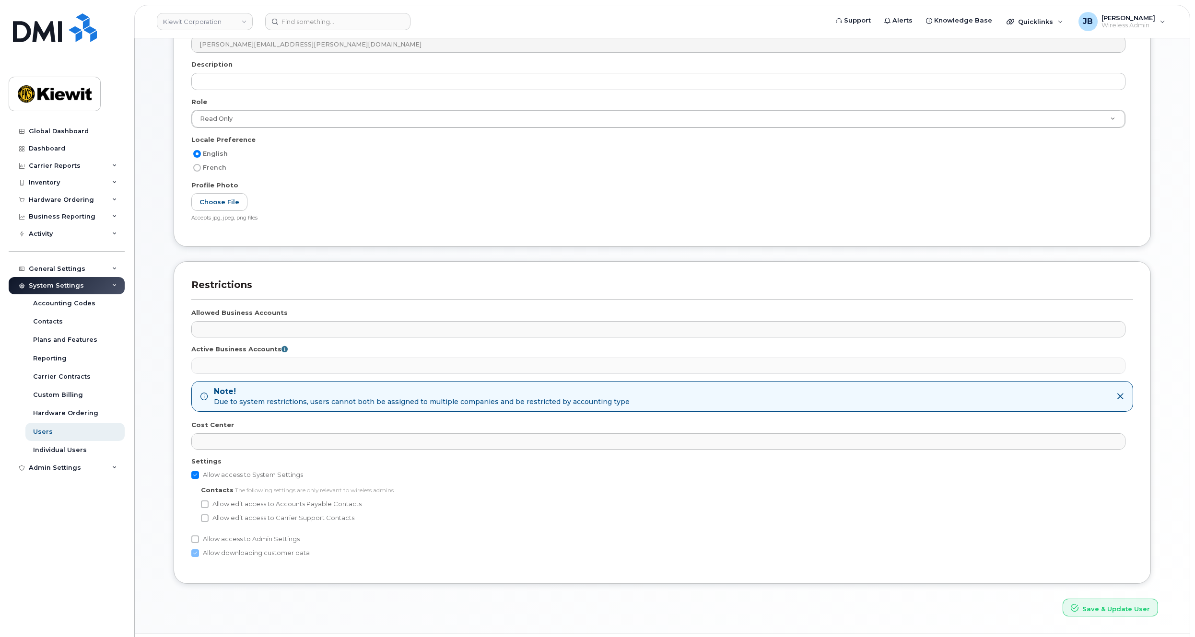
scroll to position [180, 0]
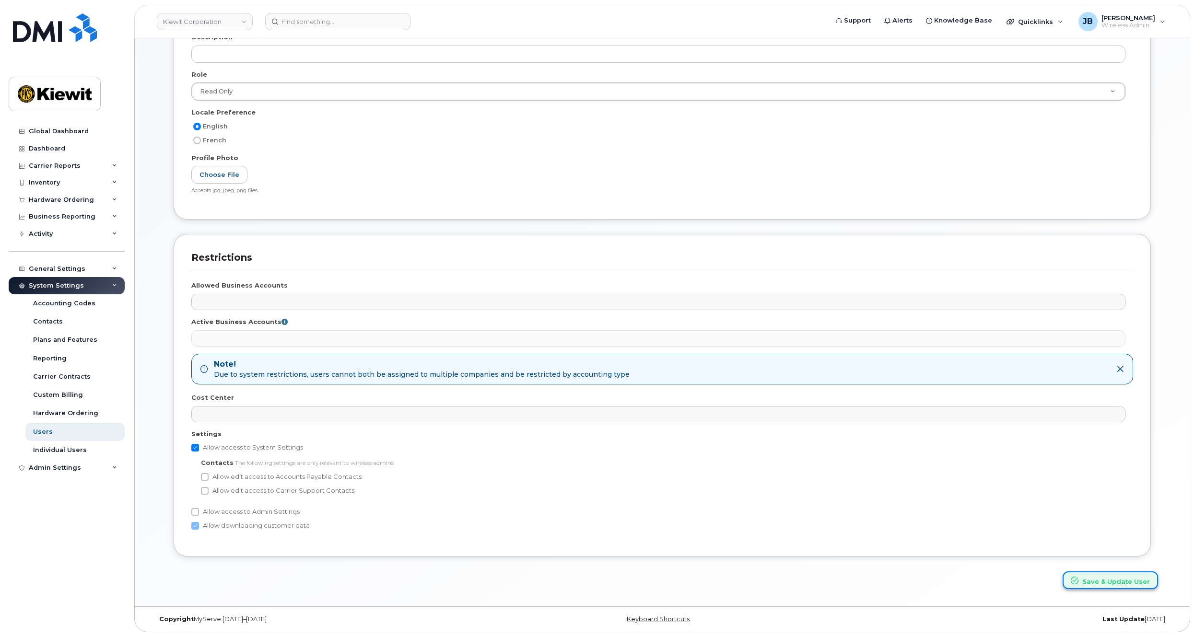
click at [1101, 587] on button "Save & Update User" at bounding box center [1110, 581] width 95 height 18
